Goal: Transaction & Acquisition: Purchase product/service

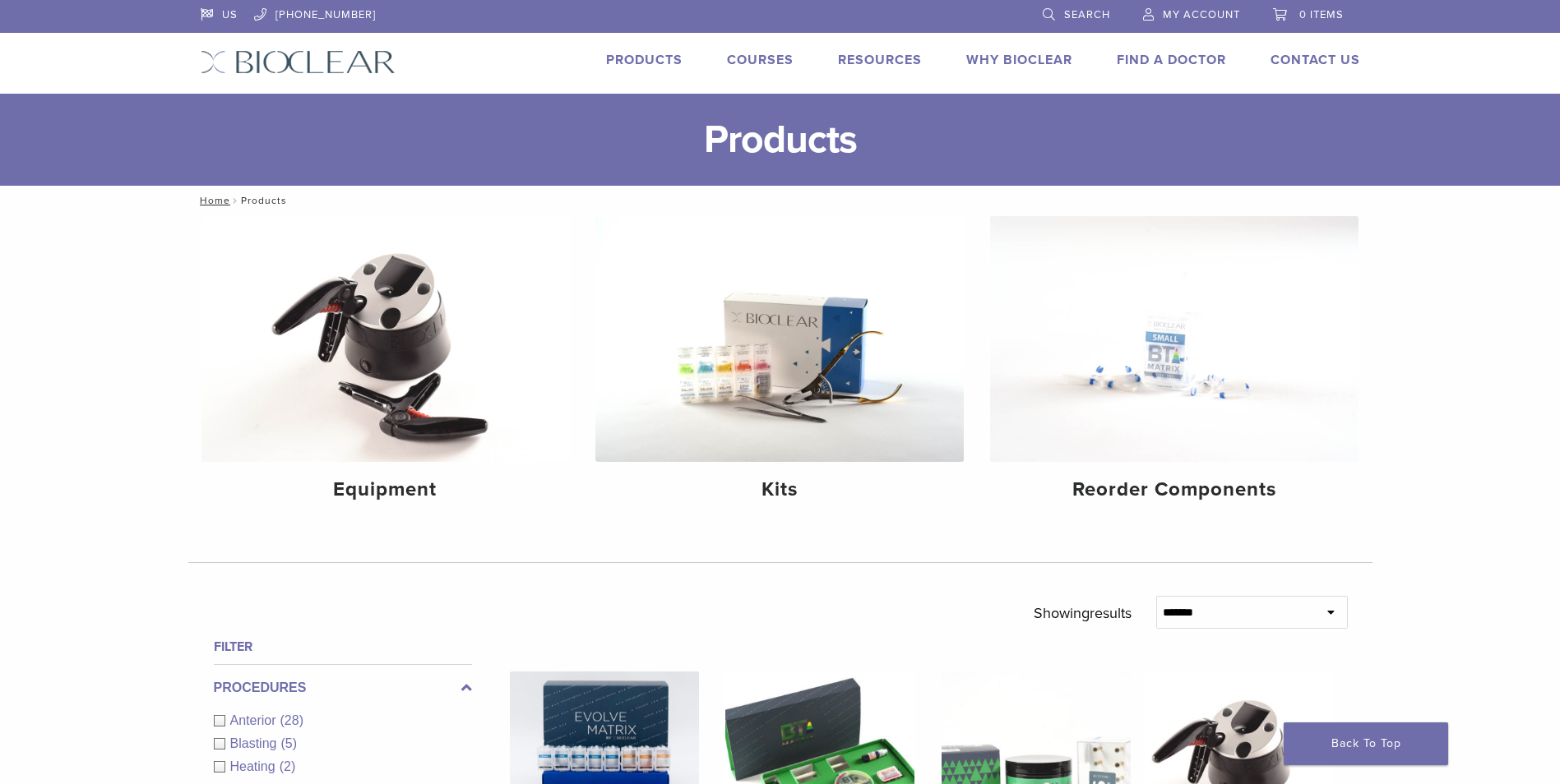
drag, startPoint x: 1063, startPoint y: 16, endPoint x: 1042, endPoint y: 26, distance: 23.3
click at [1063, 16] on link "Search" at bounding box center [1076, 12] width 67 height 25
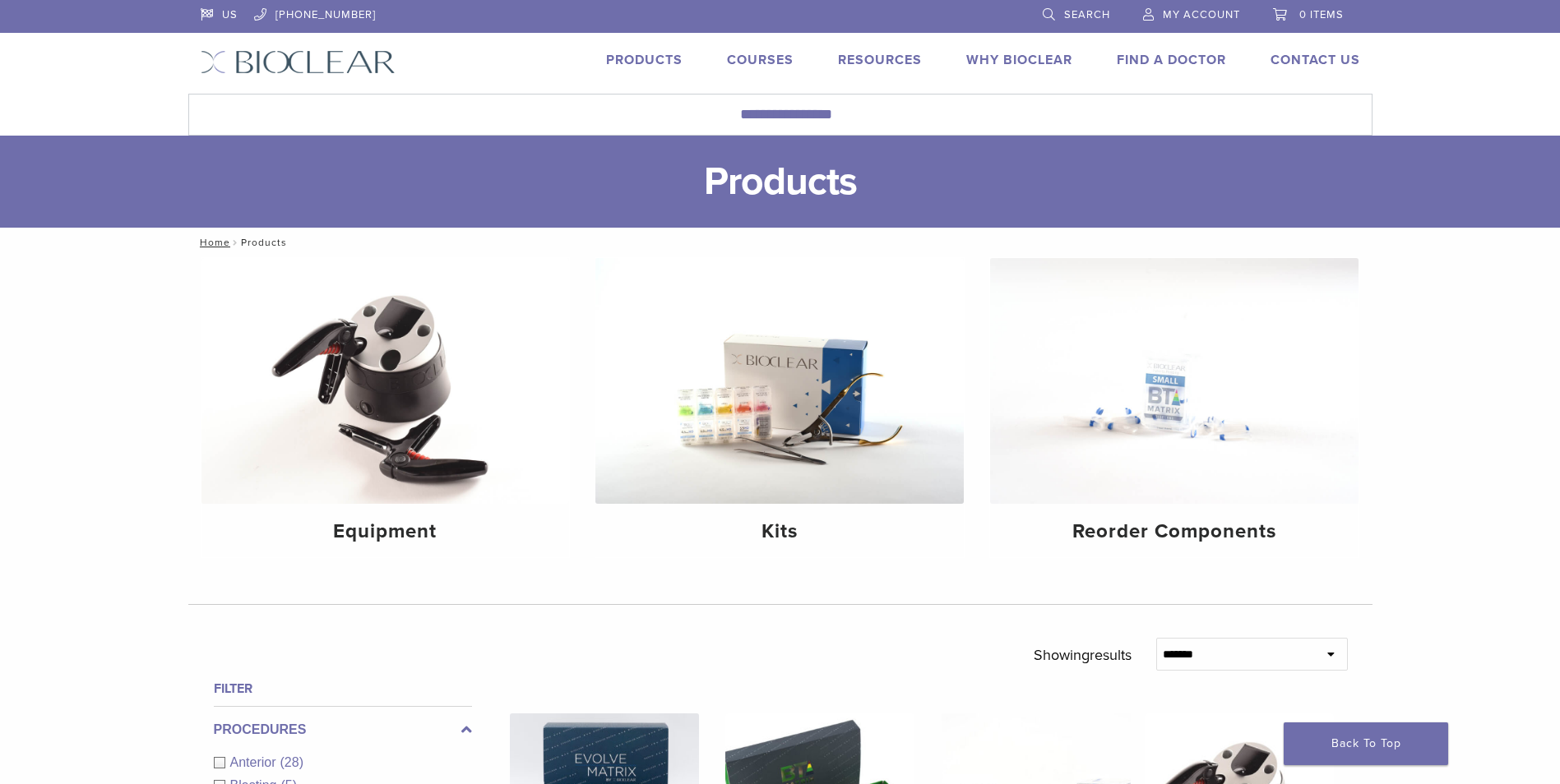
click at [1051, 18] on link "Search" at bounding box center [1076, 12] width 67 height 25
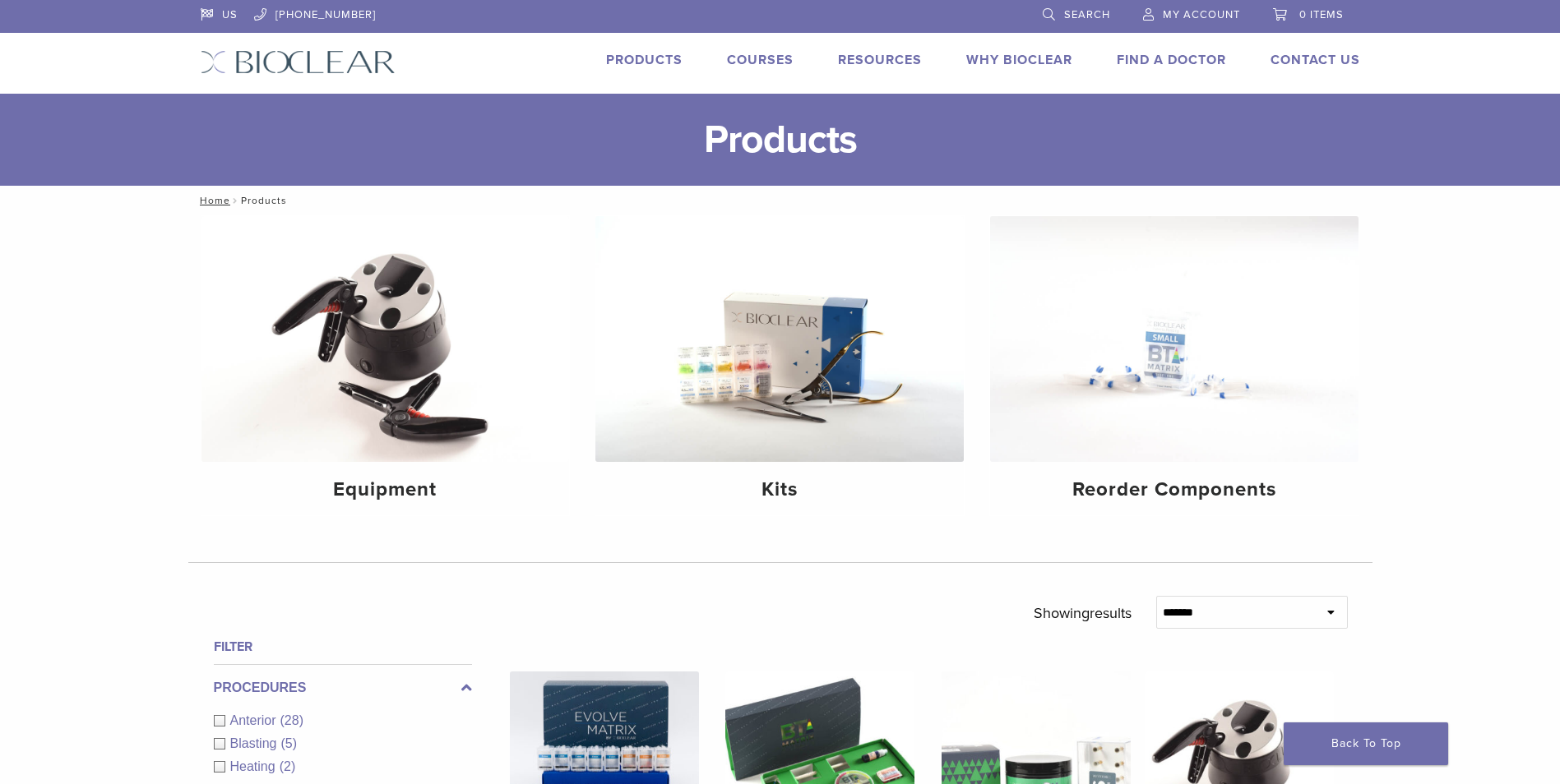
click at [1051, 18] on link "Search" at bounding box center [1076, 12] width 67 height 25
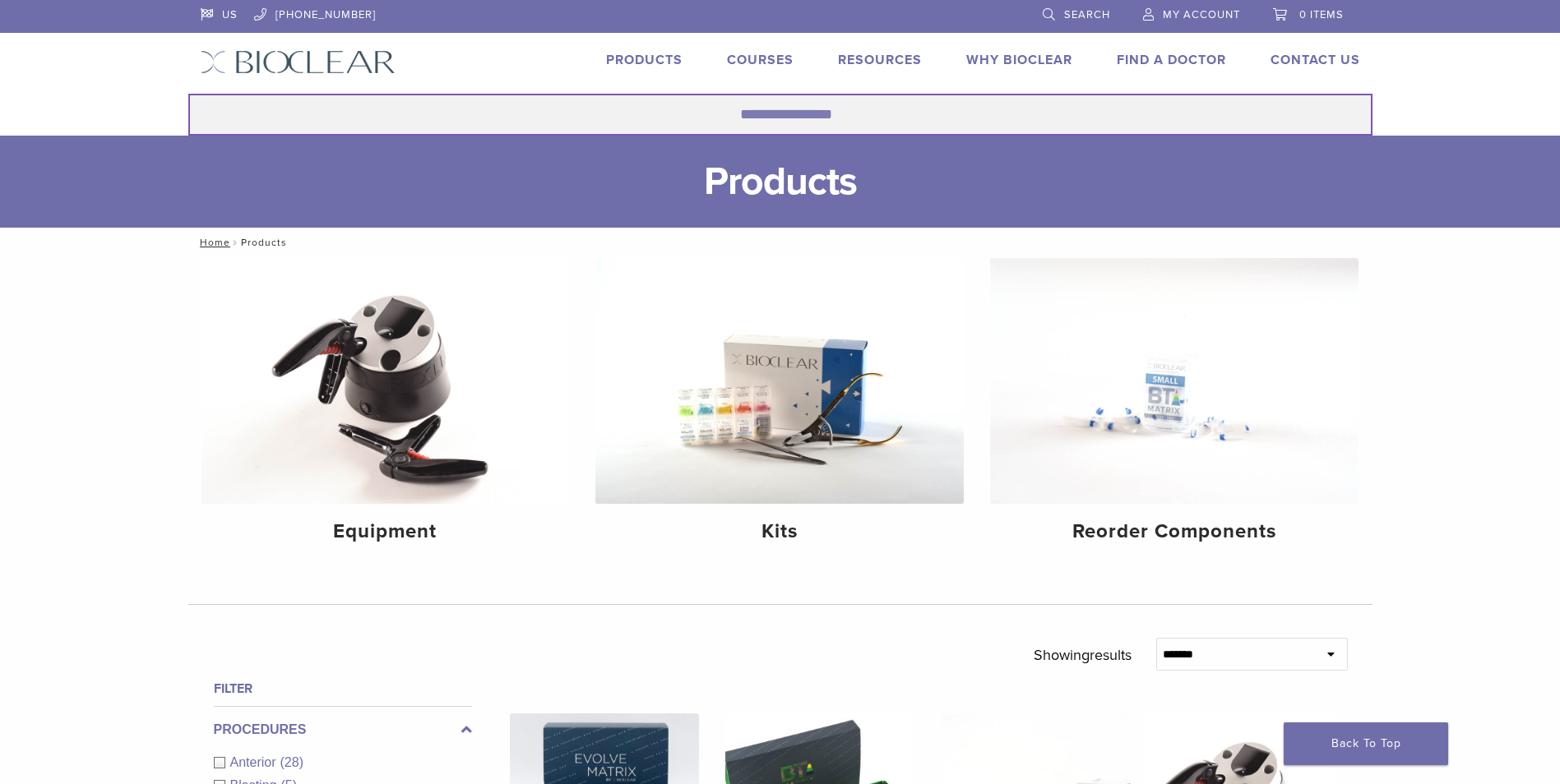
click at [705, 123] on input "Search for:" at bounding box center [780, 114] width 1185 height 42
click at [187, 93] on button "Search" at bounding box center [187, 93] width 1 height 1
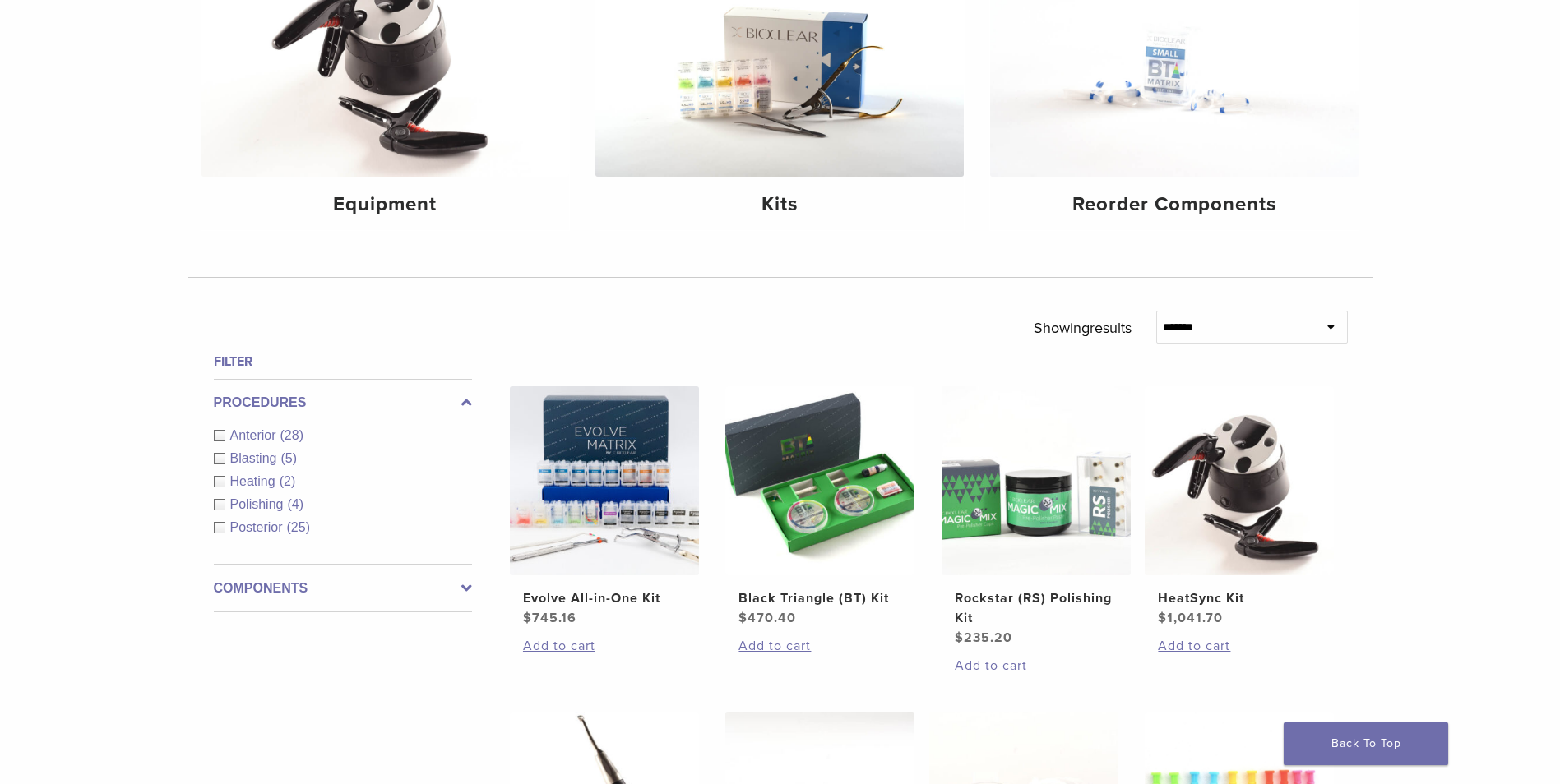
scroll to position [329, 0]
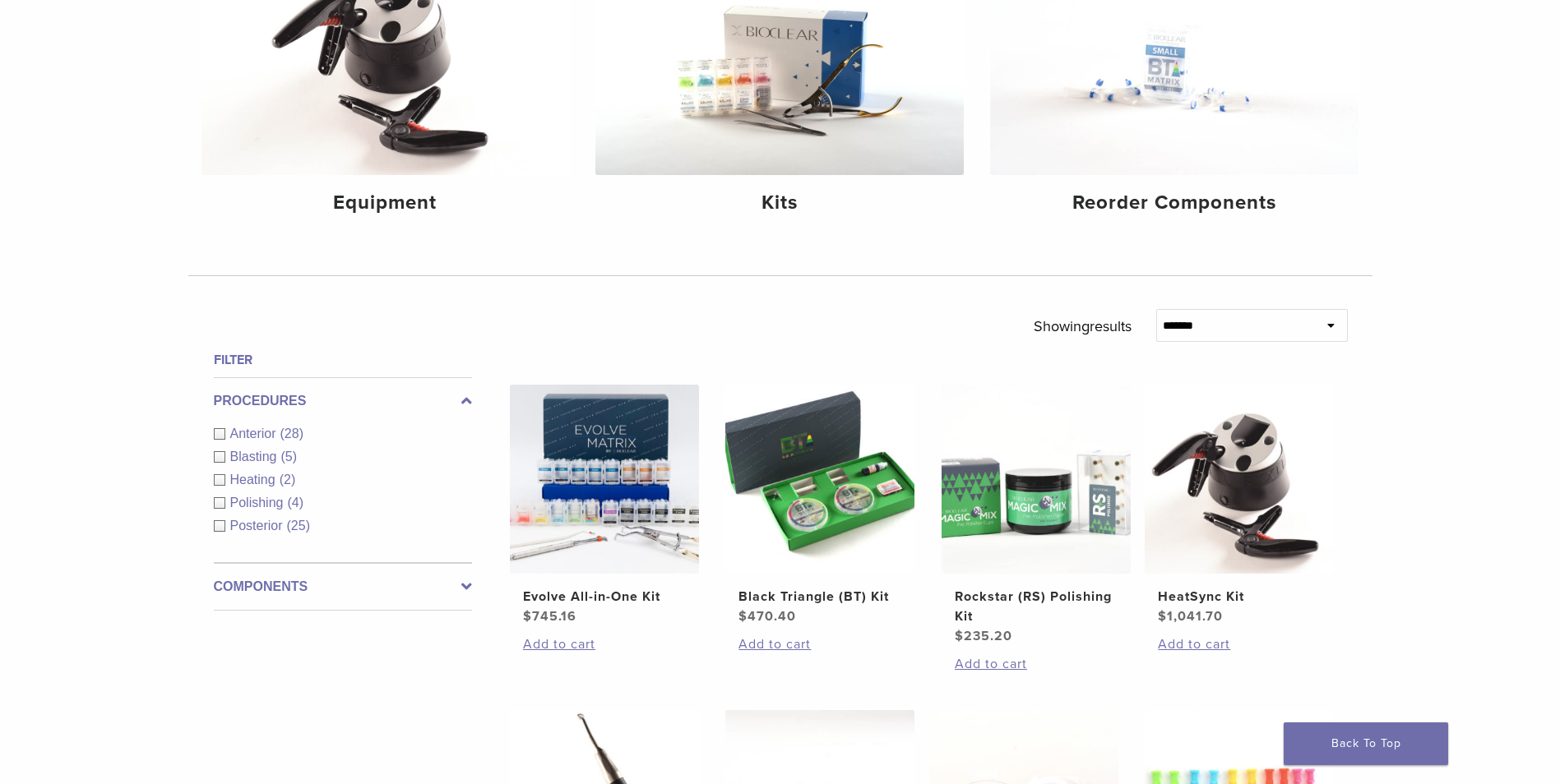
click at [221, 460] on div "Blasting (5)" at bounding box center [343, 457] width 258 height 20
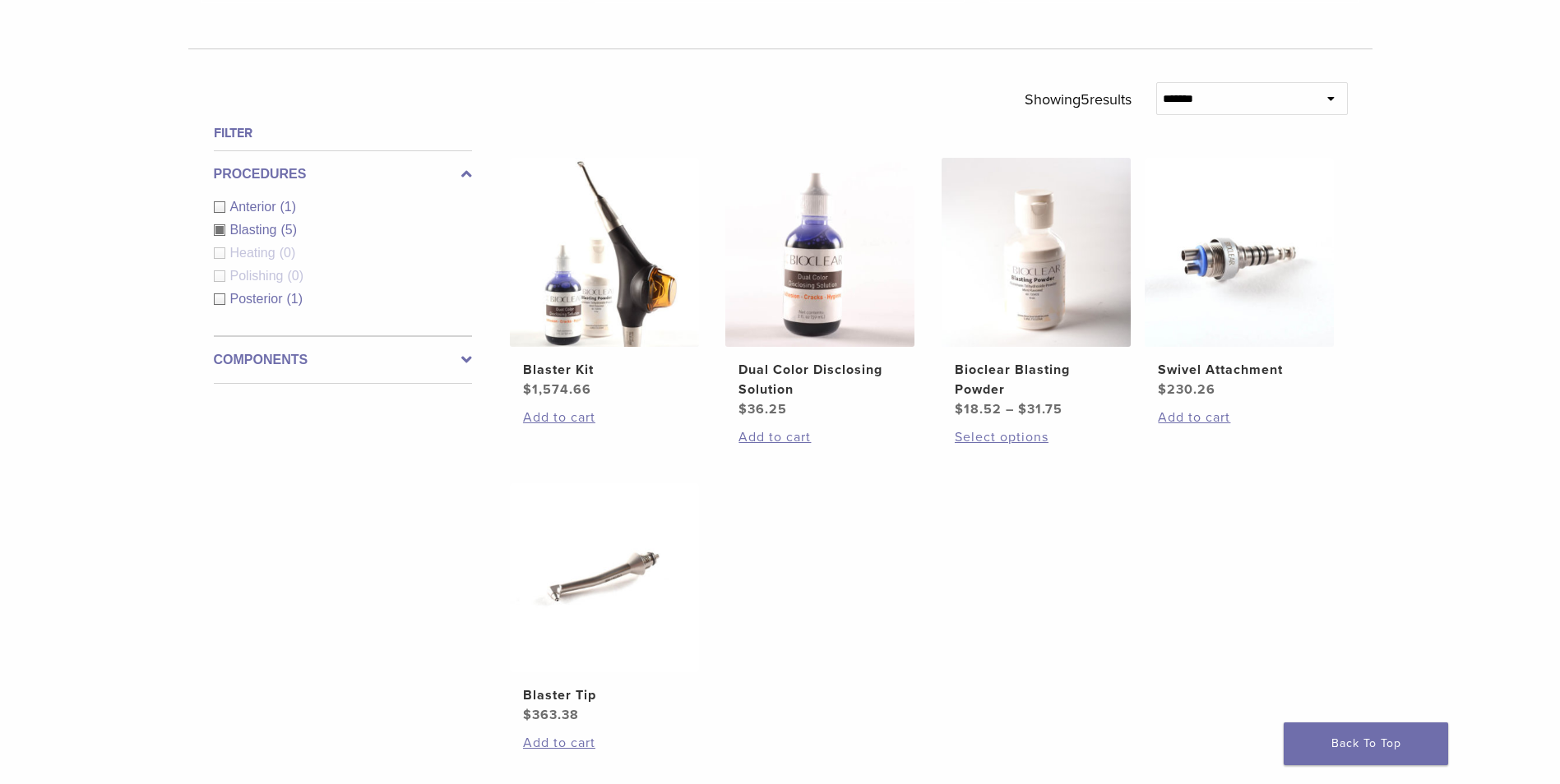
scroll to position [658, 0]
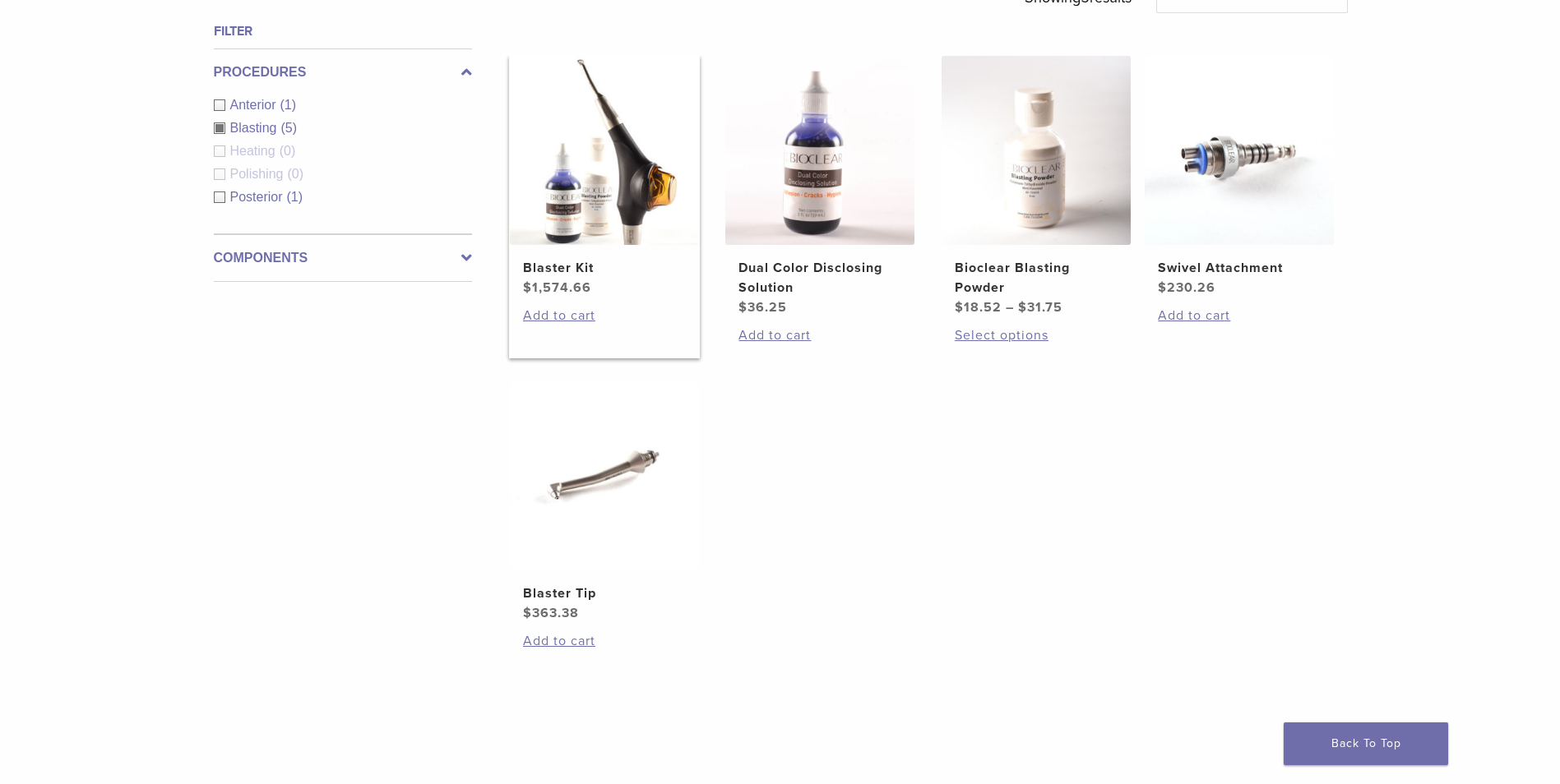
click at [552, 269] on h2 "Blaster Kit" at bounding box center [605, 268] width 163 height 20
click at [222, 129] on div "Blasting (5)" at bounding box center [343, 128] width 258 height 20
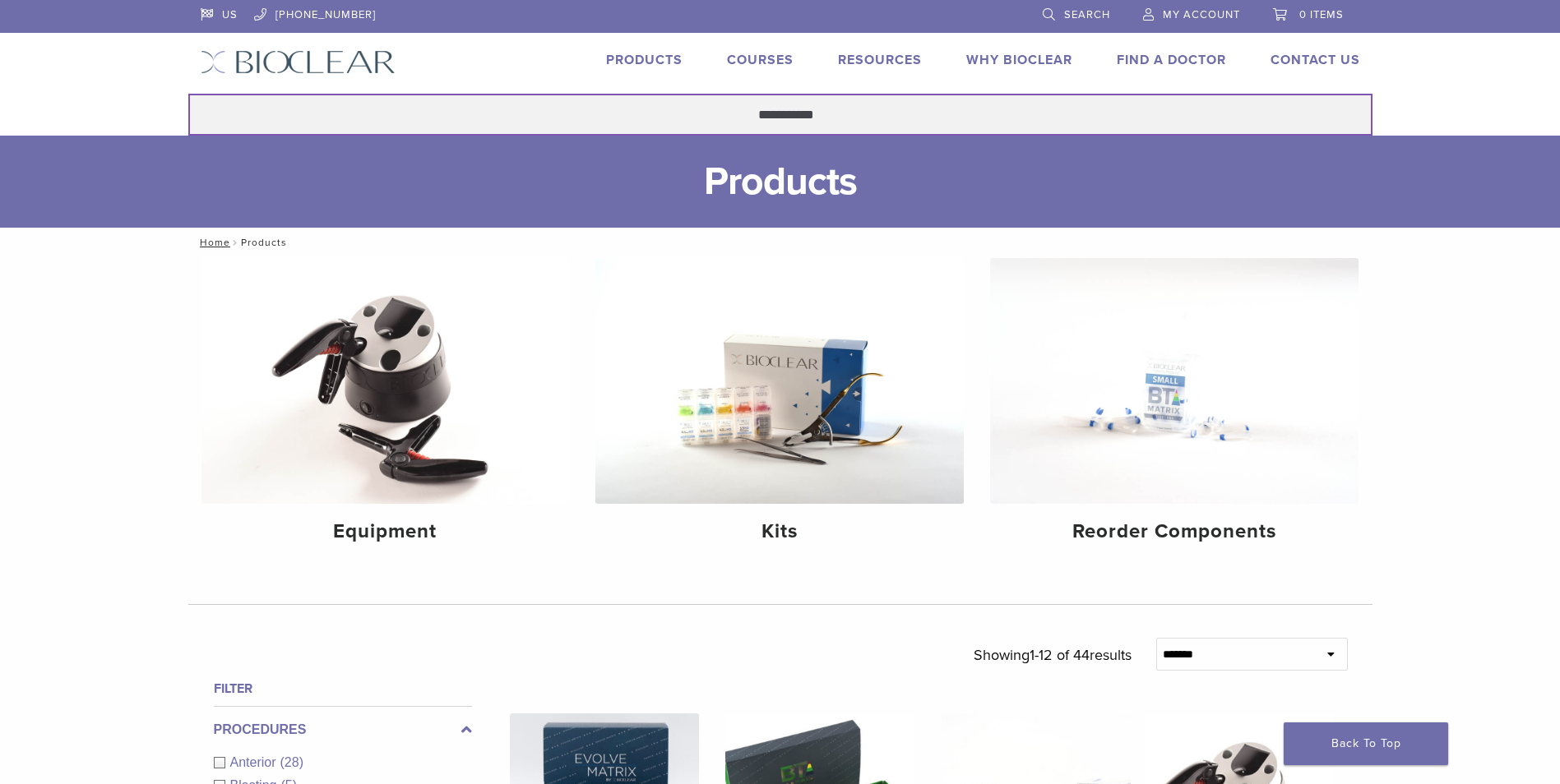
click at [846, 116] on input "**********" at bounding box center [780, 114] width 1185 height 42
type input "**********"
click at [187, 93] on button "Search" at bounding box center [187, 93] width 1 height 1
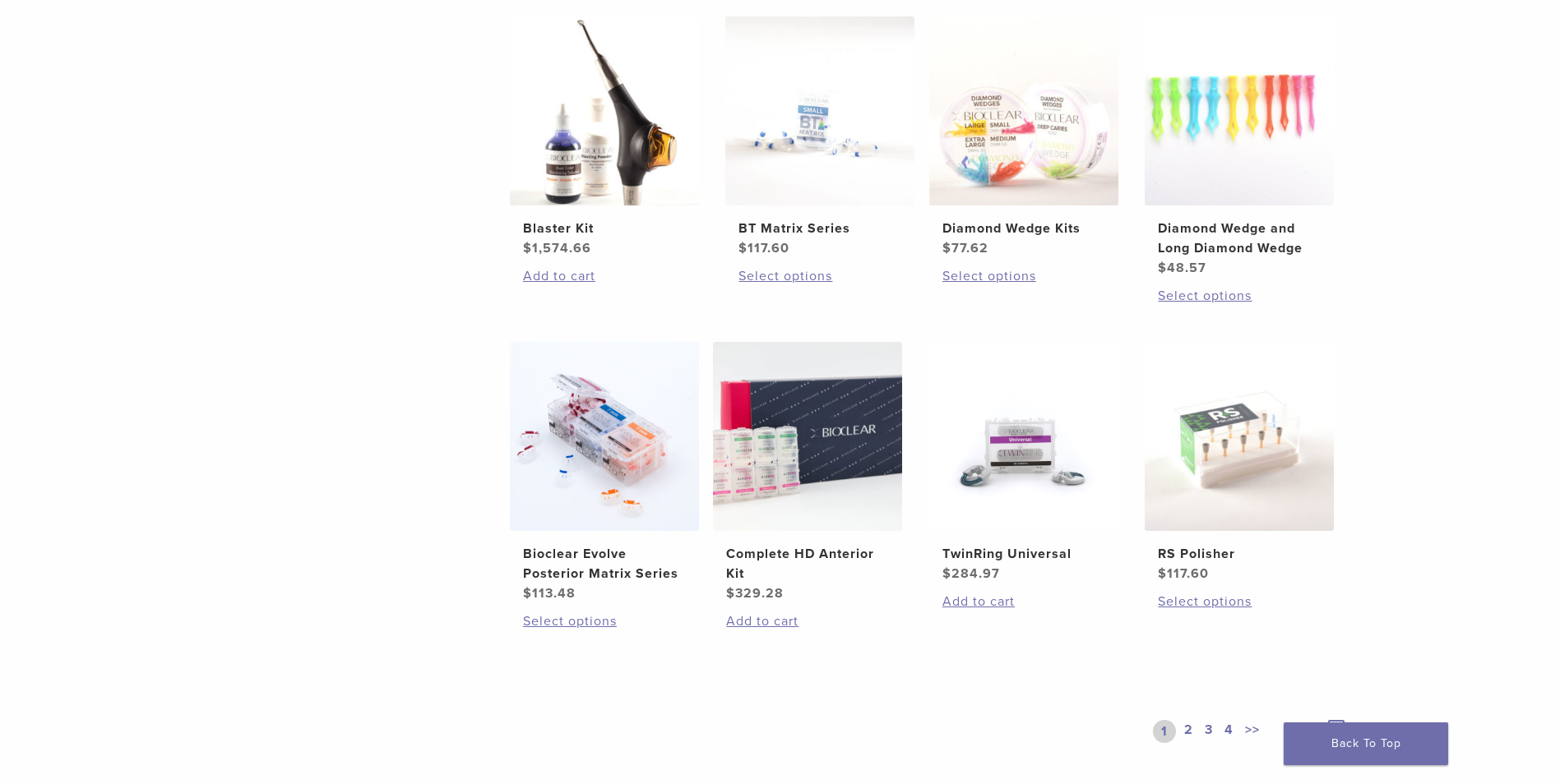
scroll to position [895, 0]
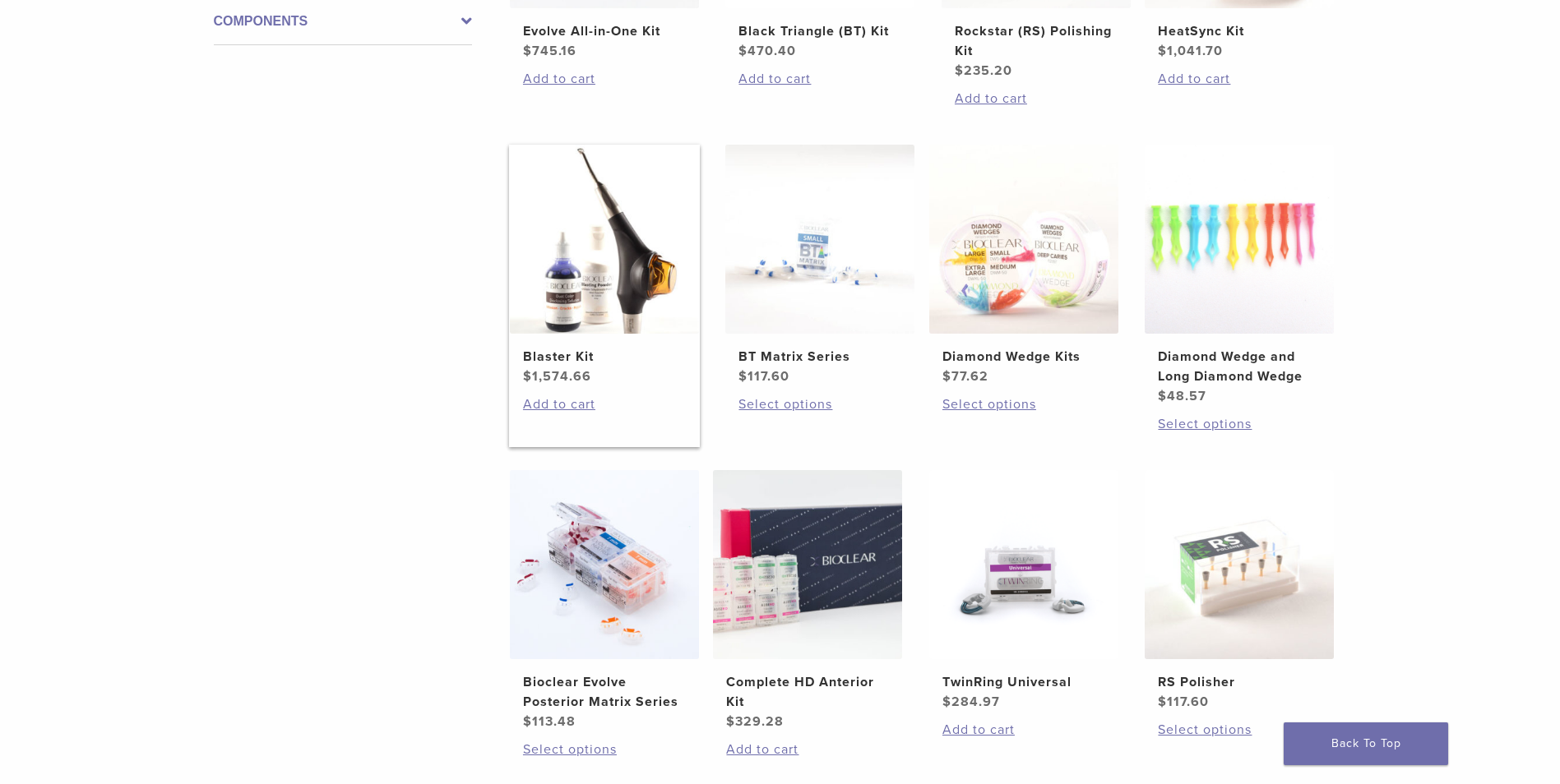
click at [583, 358] on h2 "Blaster Kit" at bounding box center [605, 357] width 163 height 20
